Goal: Information Seeking & Learning: Learn about a topic

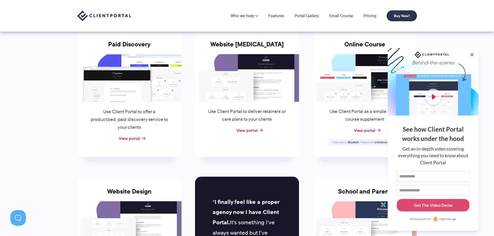
scroll to position [4, 0]
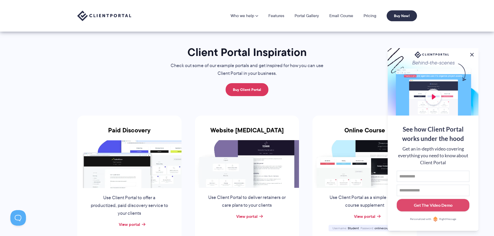
click at [471, 54] on button at bounding box center [472, 55] width 6 height 6
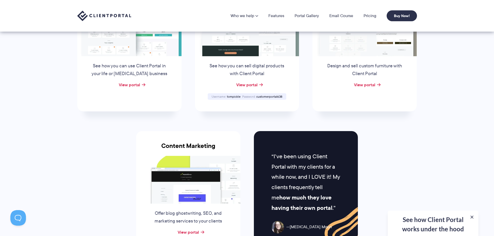
scroll to position [418, 0]
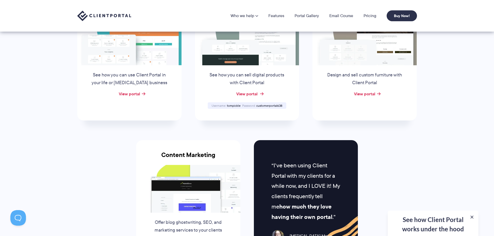
click at [247, 93] on link "View portal" at bounding box center [246, 94] width 21 height 6
drag, startPoint x: 257, startPoint y: 106, endPoint x: 283, endPoint y: 106, distance: 25.9
click at [283, 106] on div "Username tompickle Password customerportal638" at bounding box center [247, 105] width 79 height 6
drag, startPoint x: 282, startPoint y: 106, endPoint x: 255, endPoint y: 106, distance: 27.0
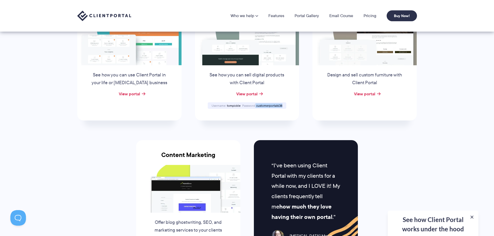
click at [255, 106] on div "Password customerportal638" at bounding box center [262, 105] width 42 height 3
copy div "customerportal638"
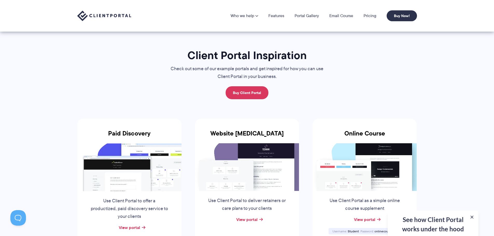
scroll to position [0, 0]
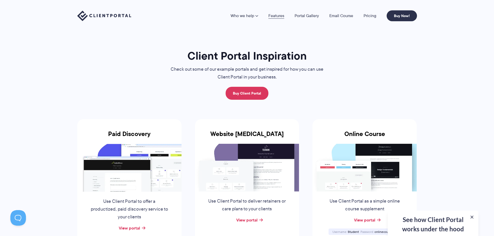
click at [279, 14] on link "Features" at bounding box center [276, 16] width 16 height 4
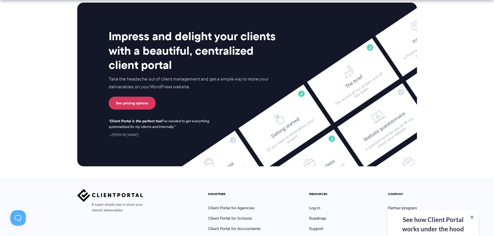
scroll to position [1367, 0]
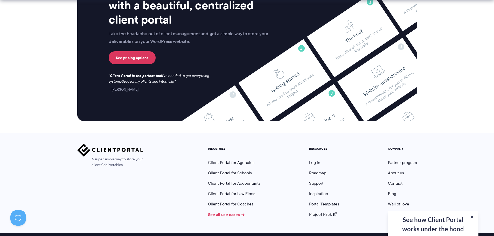
click at [227, 212] on link "See all use cases" at bounding box center [226, 215] width 37 height 6
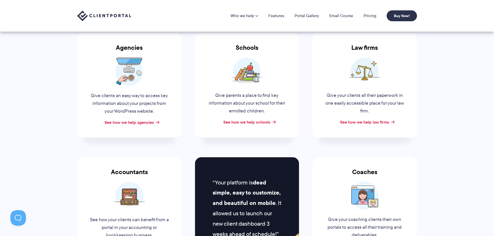
scroll to position [78, 0]
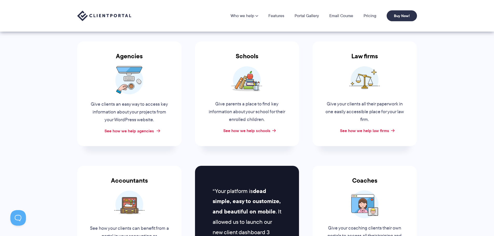
click at [135, 132] on link "See how we help agencies" at bounding box center [129, 131] width 50 height 6
